Goal: Task Accomplishment & Management: Manage account settings

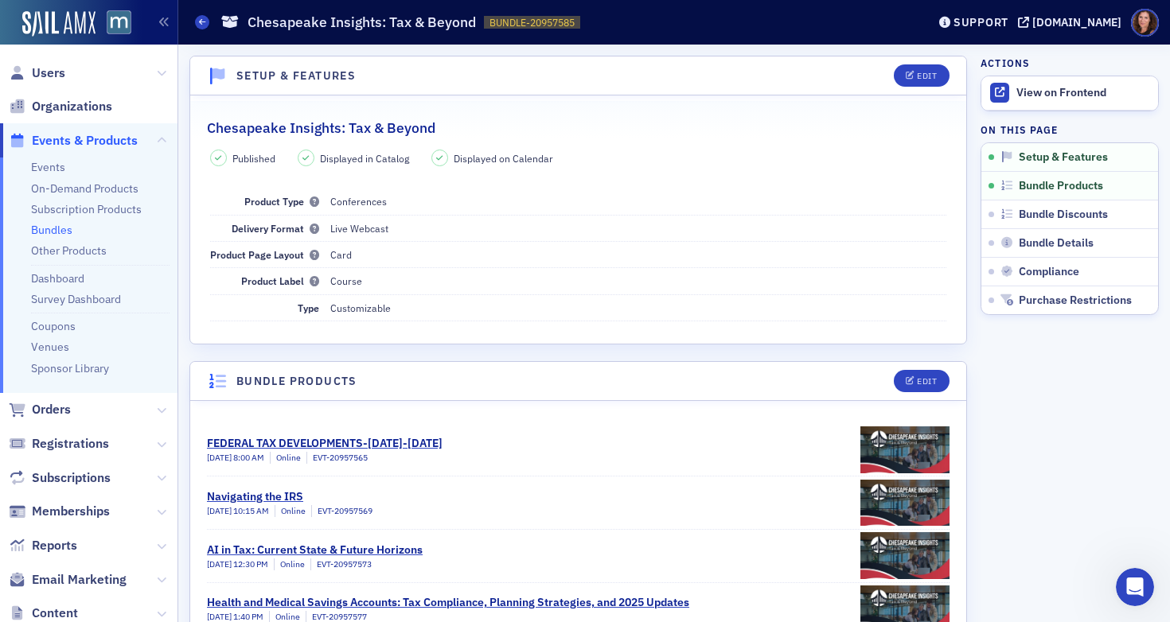
scroll to position [7, 0]
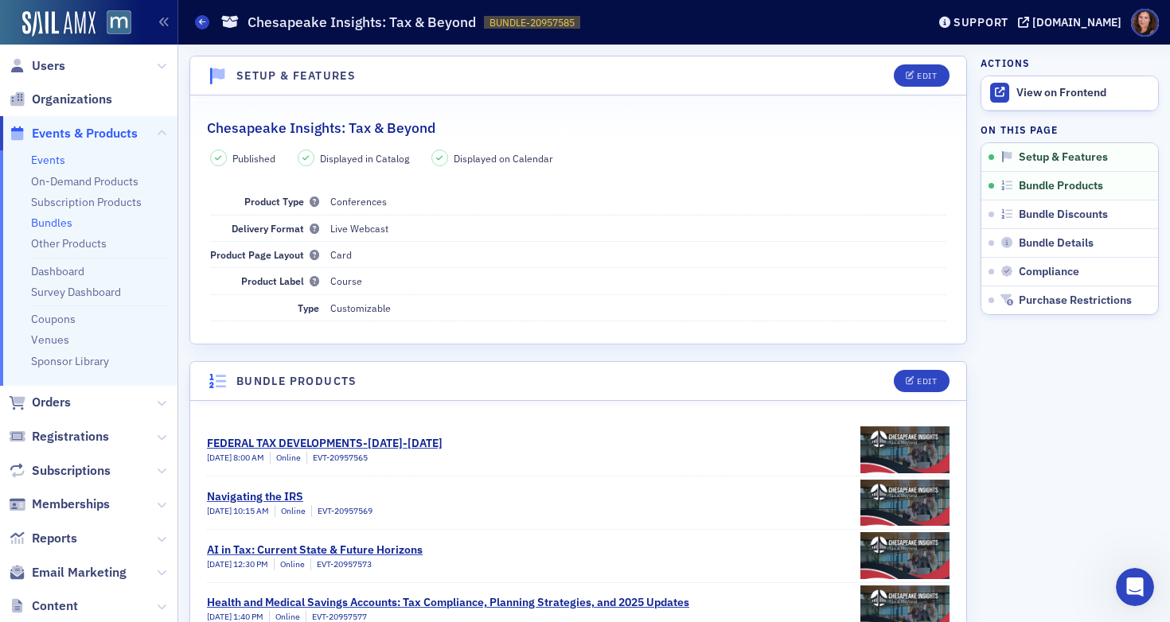
click at [49, 154] on link "Events" at bounding box center [48, 160] width 34 height 14
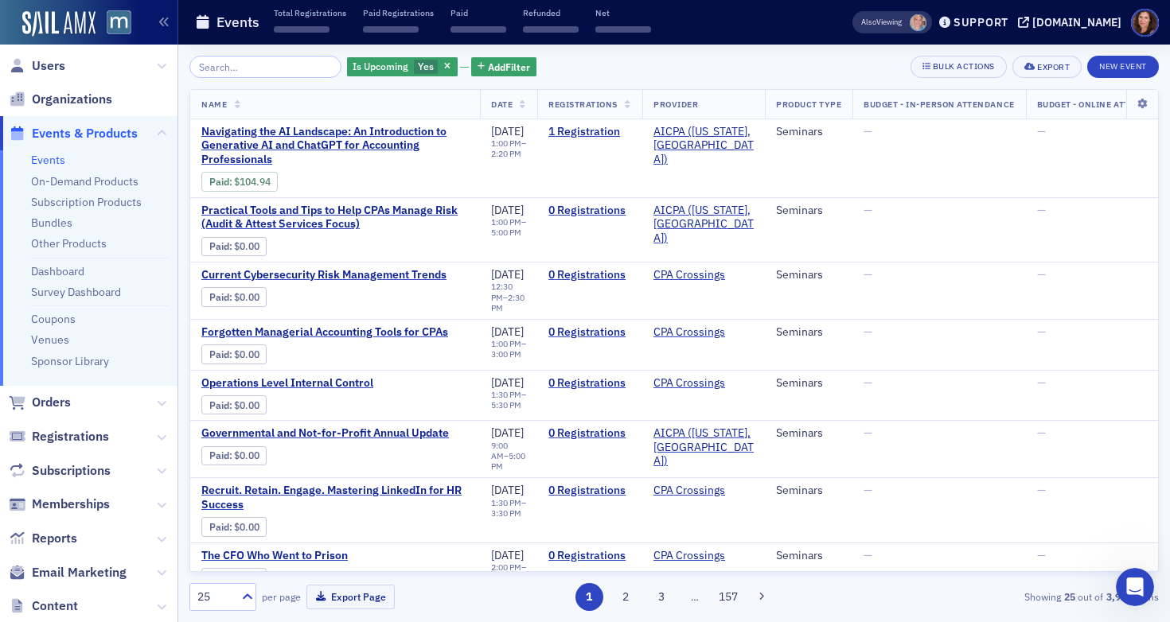
click at [264, 65] on input "search" at bounding box center [265, 67] width 152 height 22
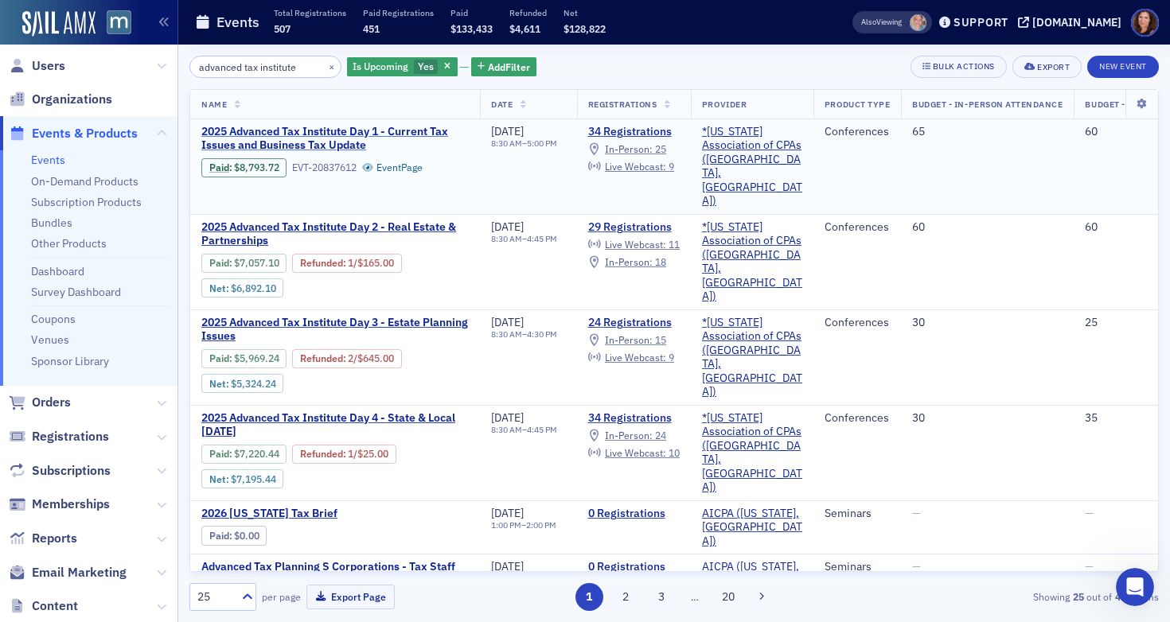
type input "advanced tax institute"
click at [267, 135] on span "2025 Advanced Tax Institute Day 1 - Current Tax Issues and Business Tax Update" at bounding box center [334, 139] width 267 height 28
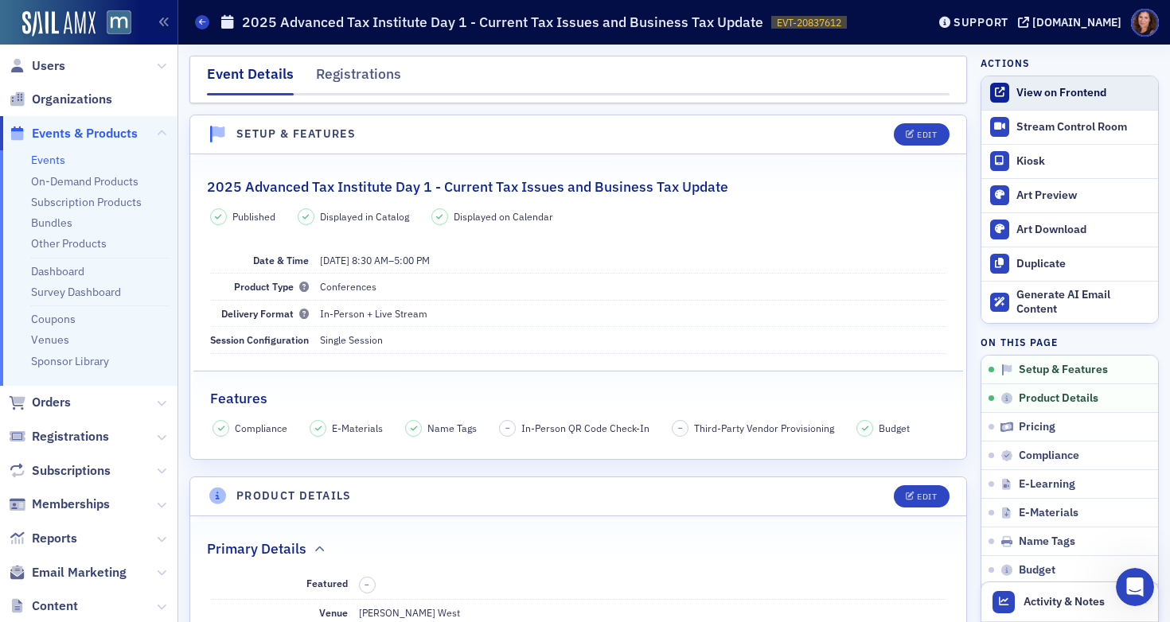
click at [1054, 98] on div "View on Frontend" at bounding box center [1083, 93] width 134 height 14
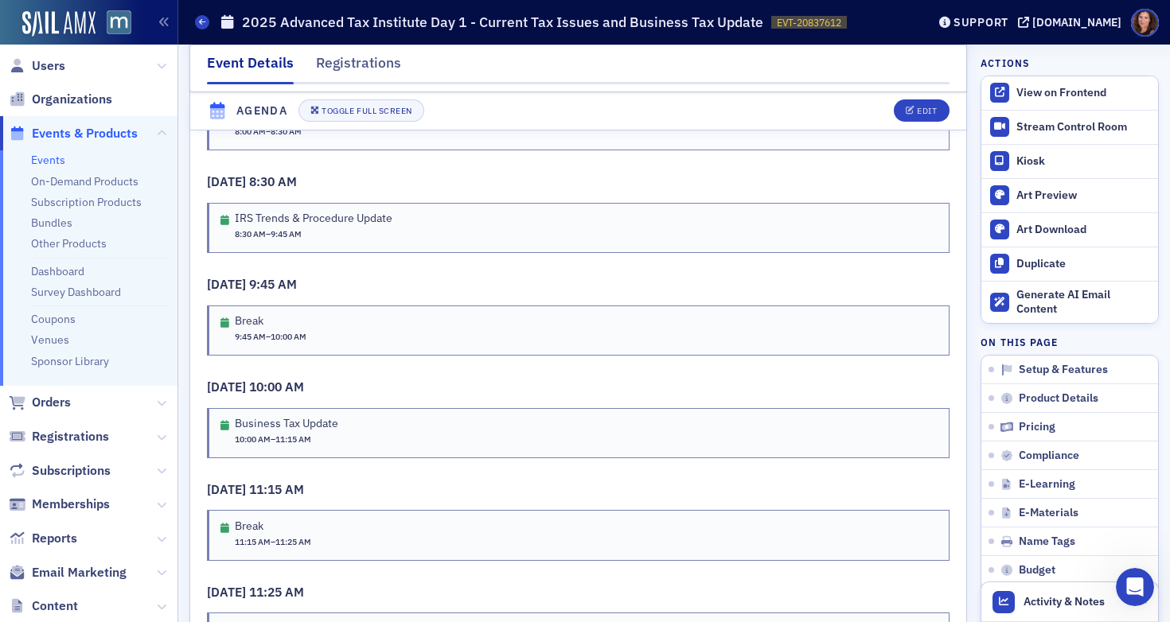
scroll to position [3126, 0]
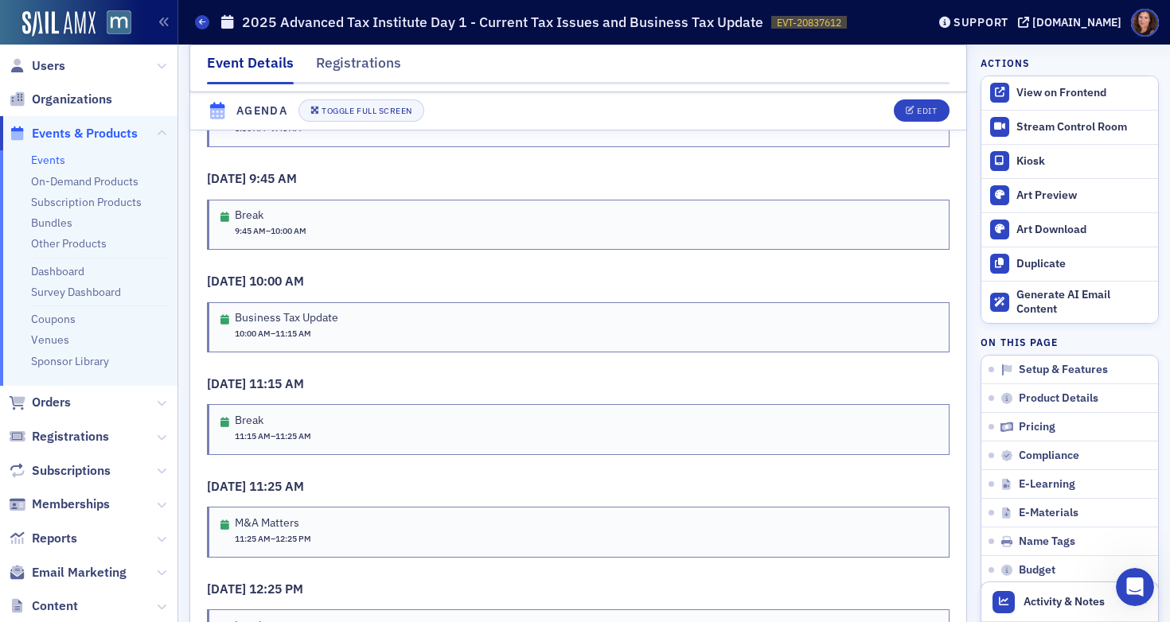
drag, startPoint x: 787, startPoint y: 305, endPoint x: 803, endPoint y: 238, distance: 68.7
click at [789, 284] on div "[DATE] 8:00 AM Registration and Breakfast 8:00 AM – 8:30 AM [DATE] 8:30 AM IRS …" at bounding box center [578, 568] width 743 height 1209
click at [917, 113] on div "Edit" at bounding box center [927, 111] width 20 height 9
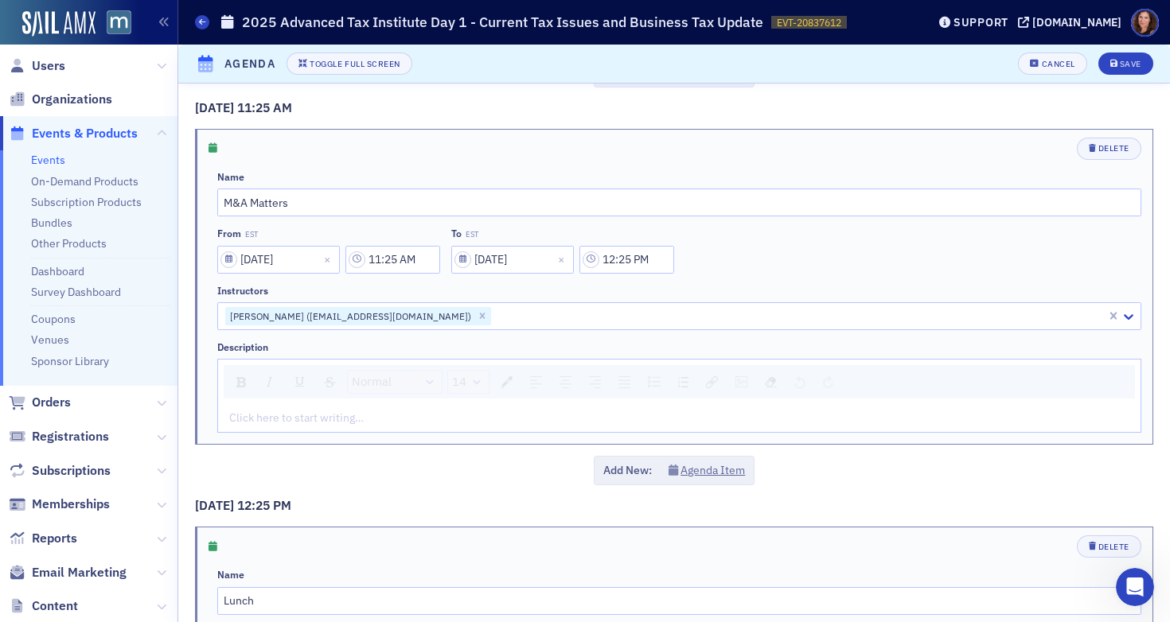
scroll to position [2059, 0]
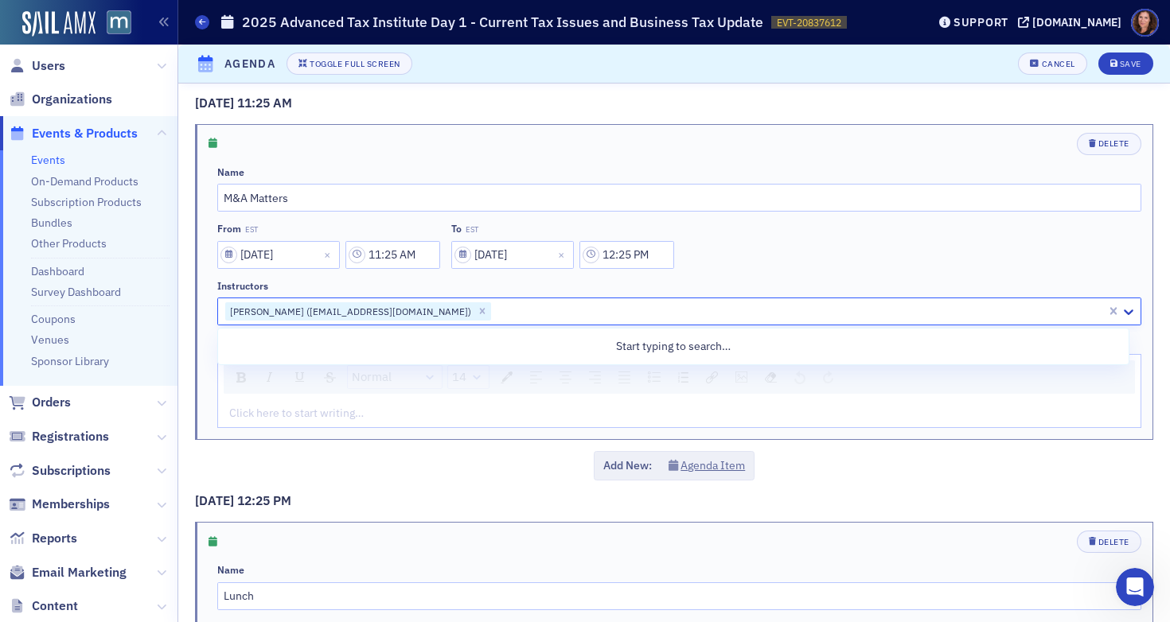
click at [493, 313] on div at bounding box center [799, 312] width 612 height 20
type input "Vadim"
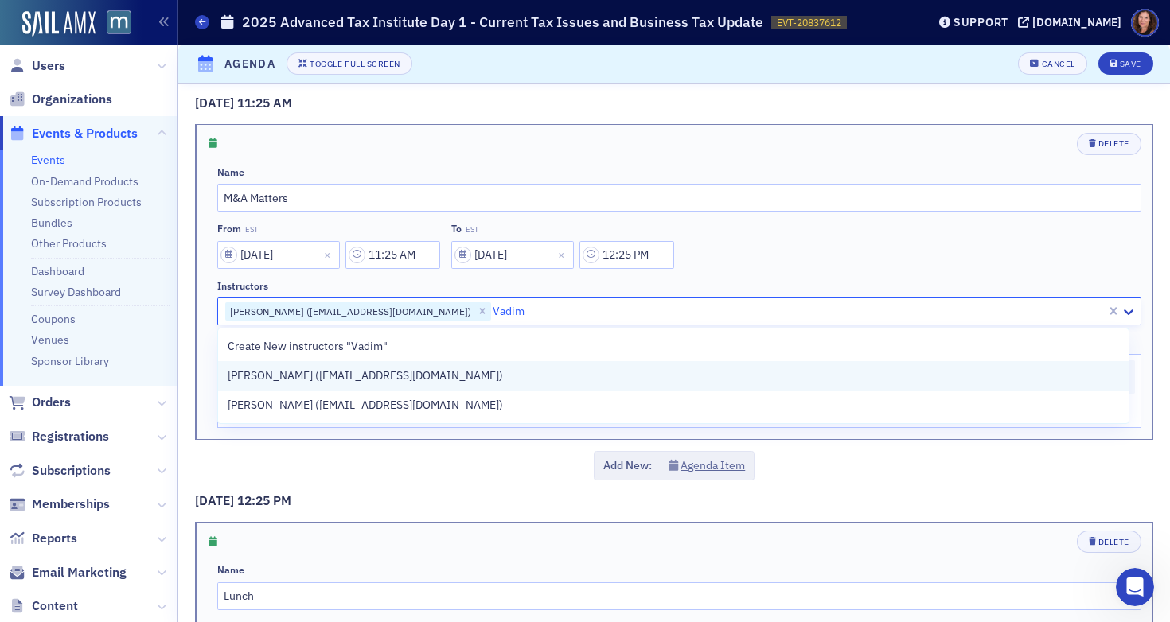
click at [447, 372] on div "[PERSON_NAME] ([EMAIL_ADDRESS][DOMAIN_NAME])" at bounding box center [673, 376] width 891 height 17
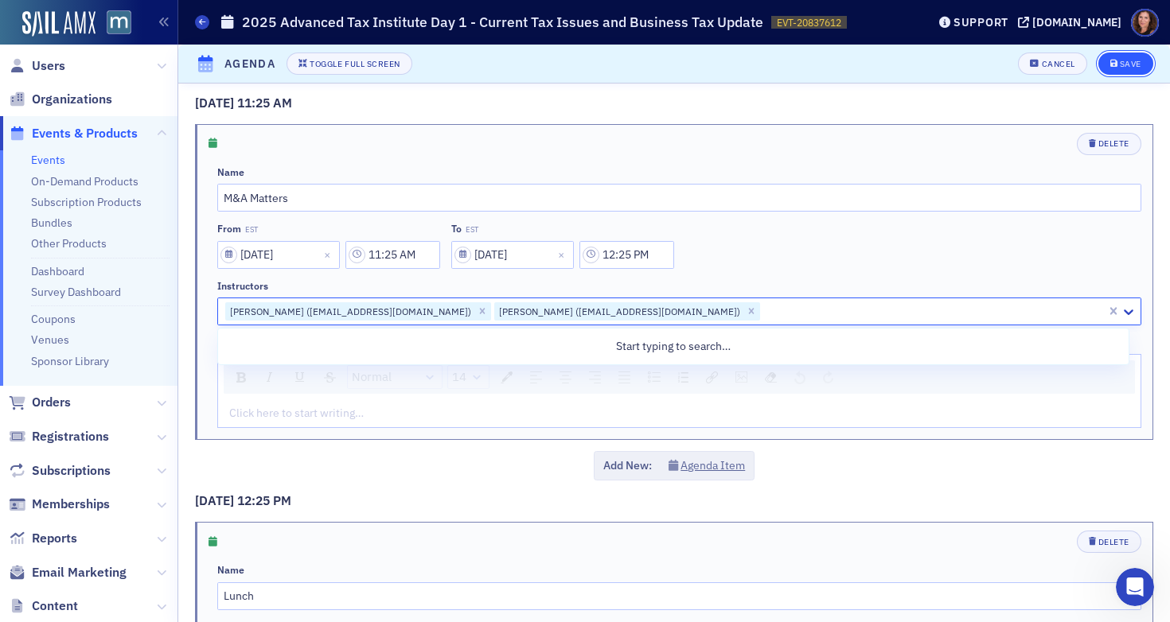
click at [1121, 67] on div "Save" at bounding box center [1130, 64] width 21 height 9
